Goal: Task Accomplishment & Management: Manage account settings

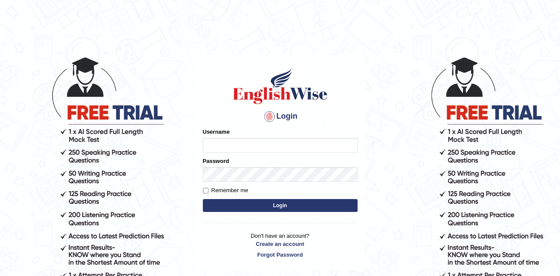
type input "SHIFIN3901"
click at [286, 205] on button "Login" at bounding box center [280, 205] width 155 height 13
